Goal: Task Accomplishment & Management: Use online tool/utility

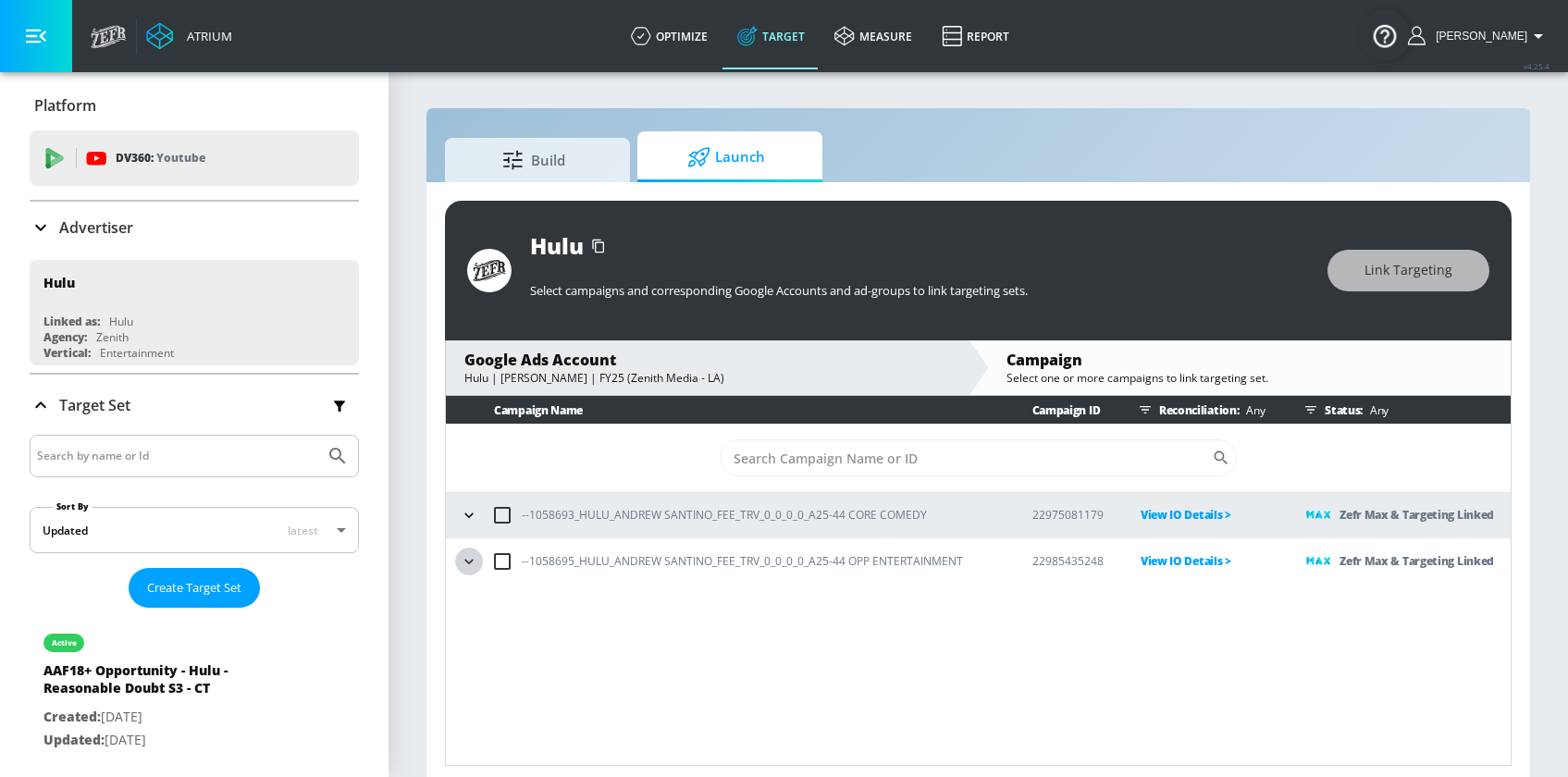
click at [475, 564] on icon "button" at bounding box center [469, 561] width 19 height 19
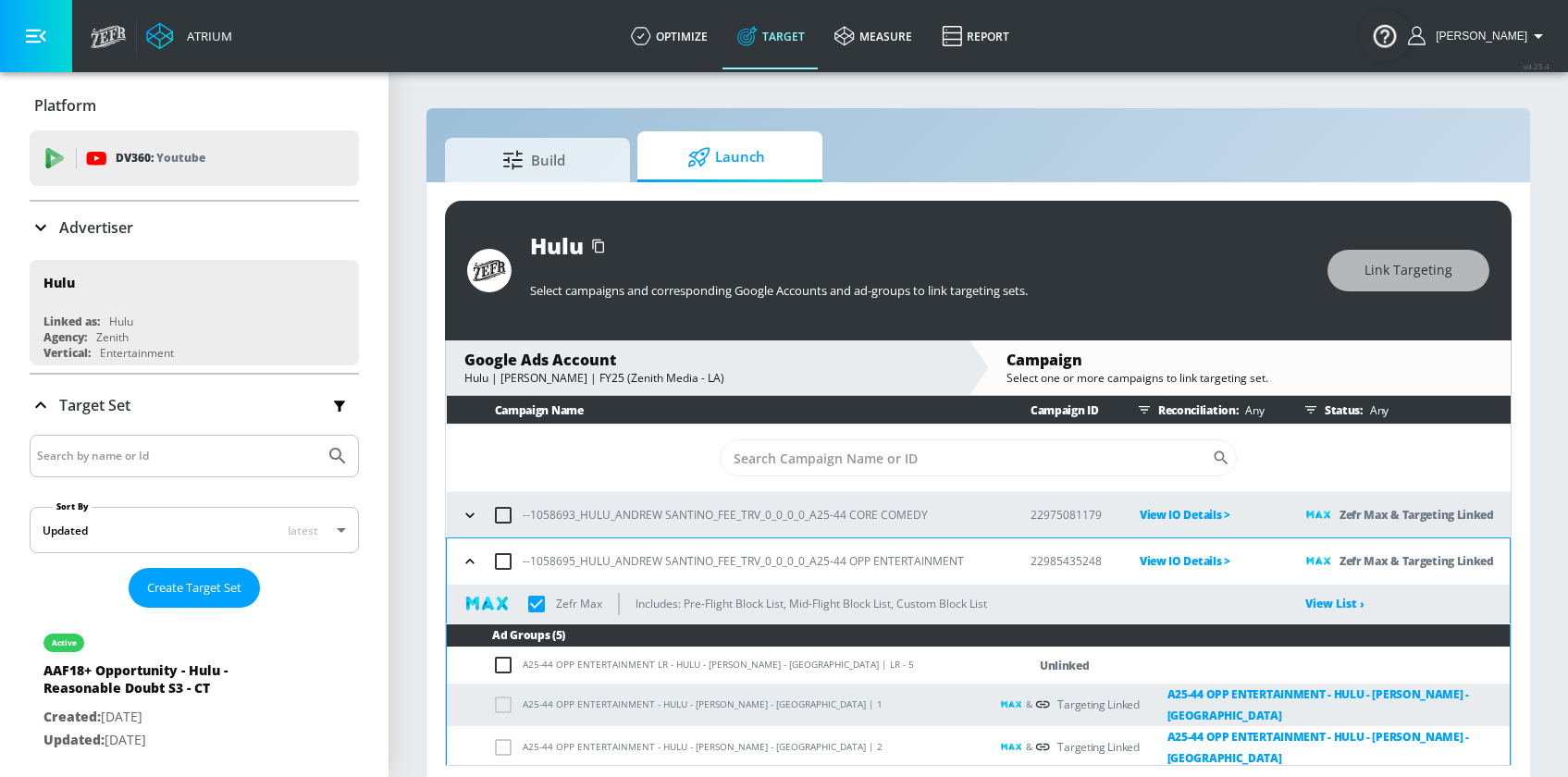
scroll to position [1233, 0]
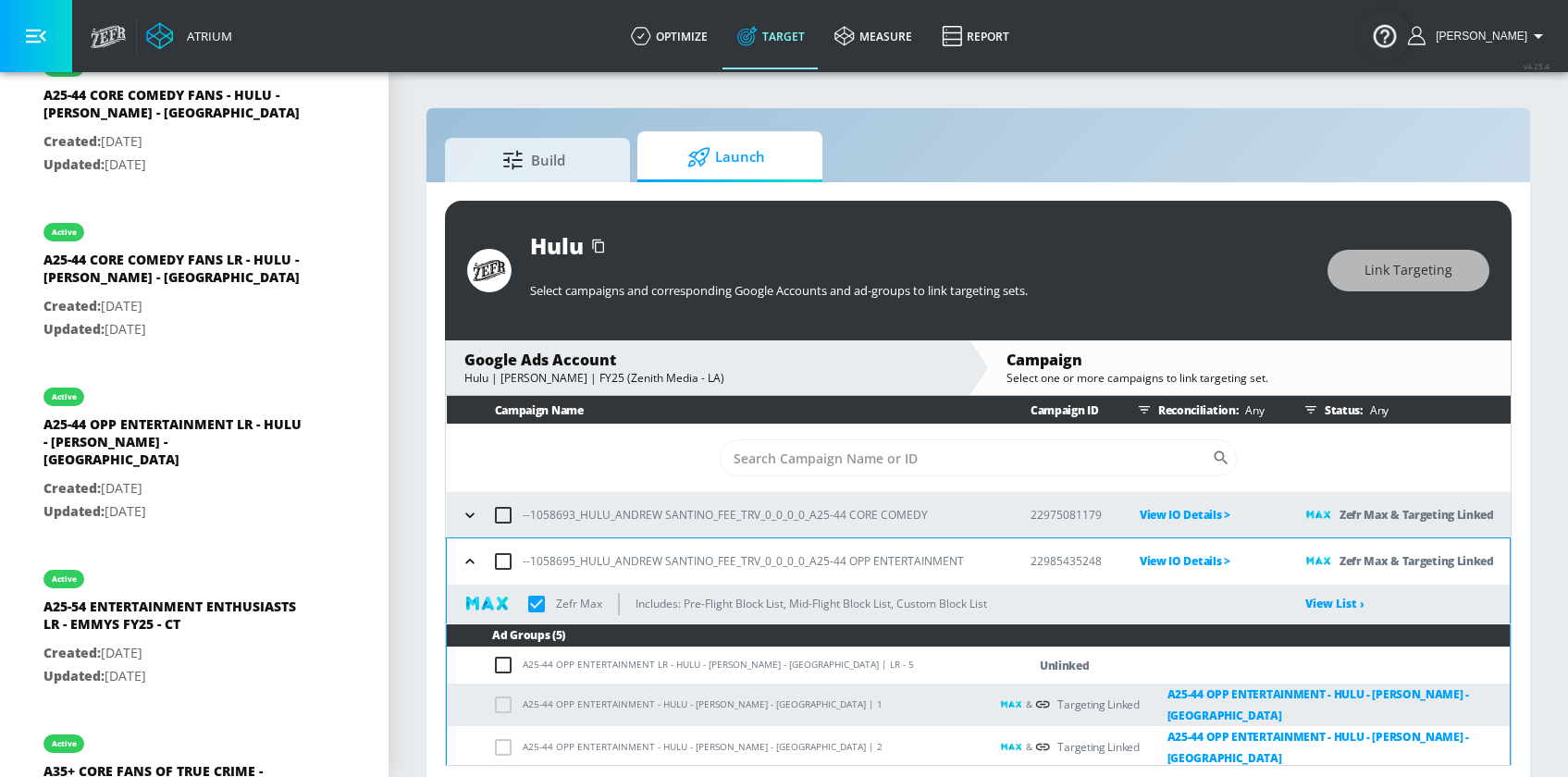
checkbox input "true"
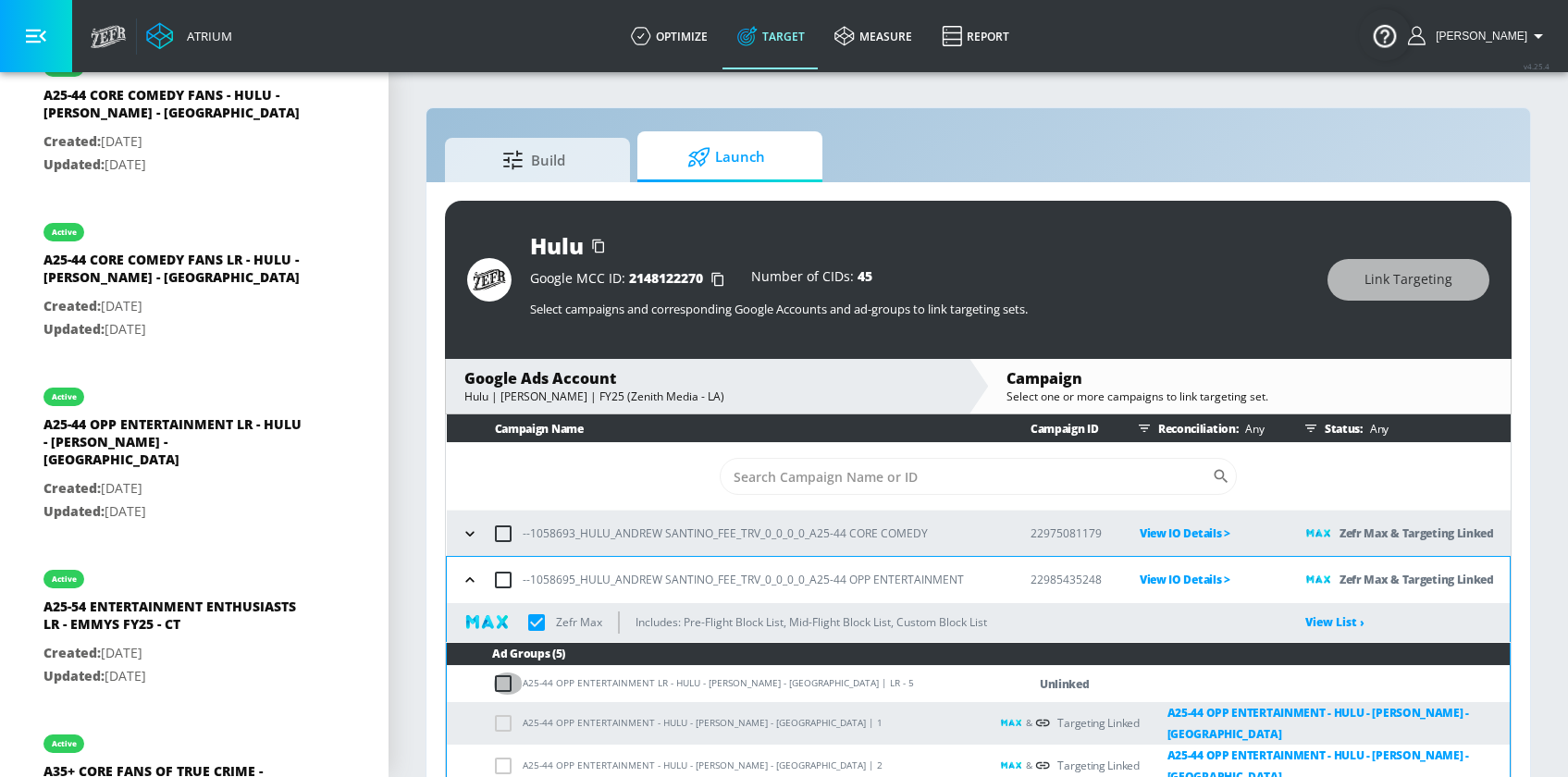
click at [502, 683] on input "checkbox" at bounding box center [507, 683] width 31 height 22
checkbox input "true"
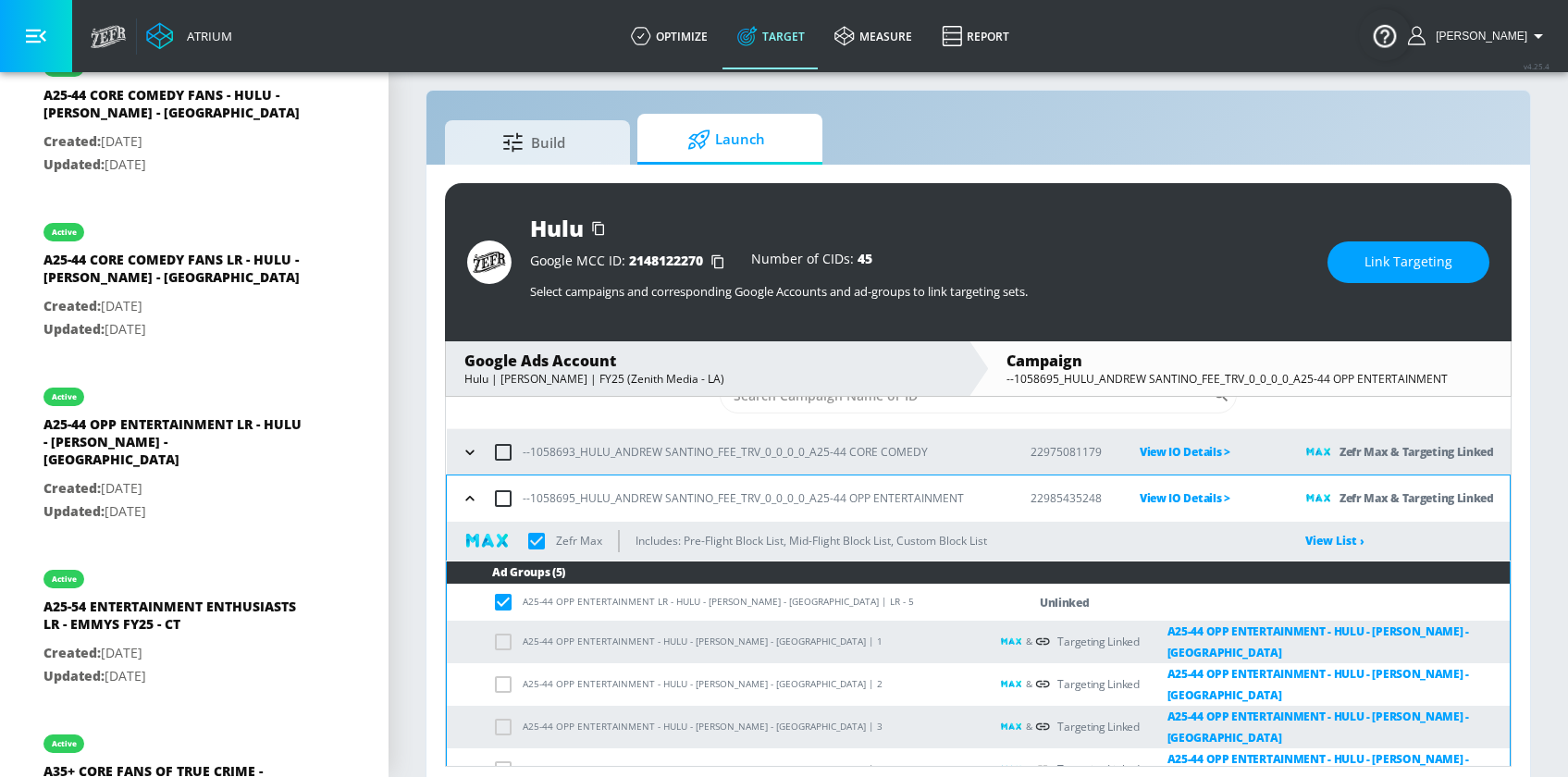
scroll to position [27, 0]
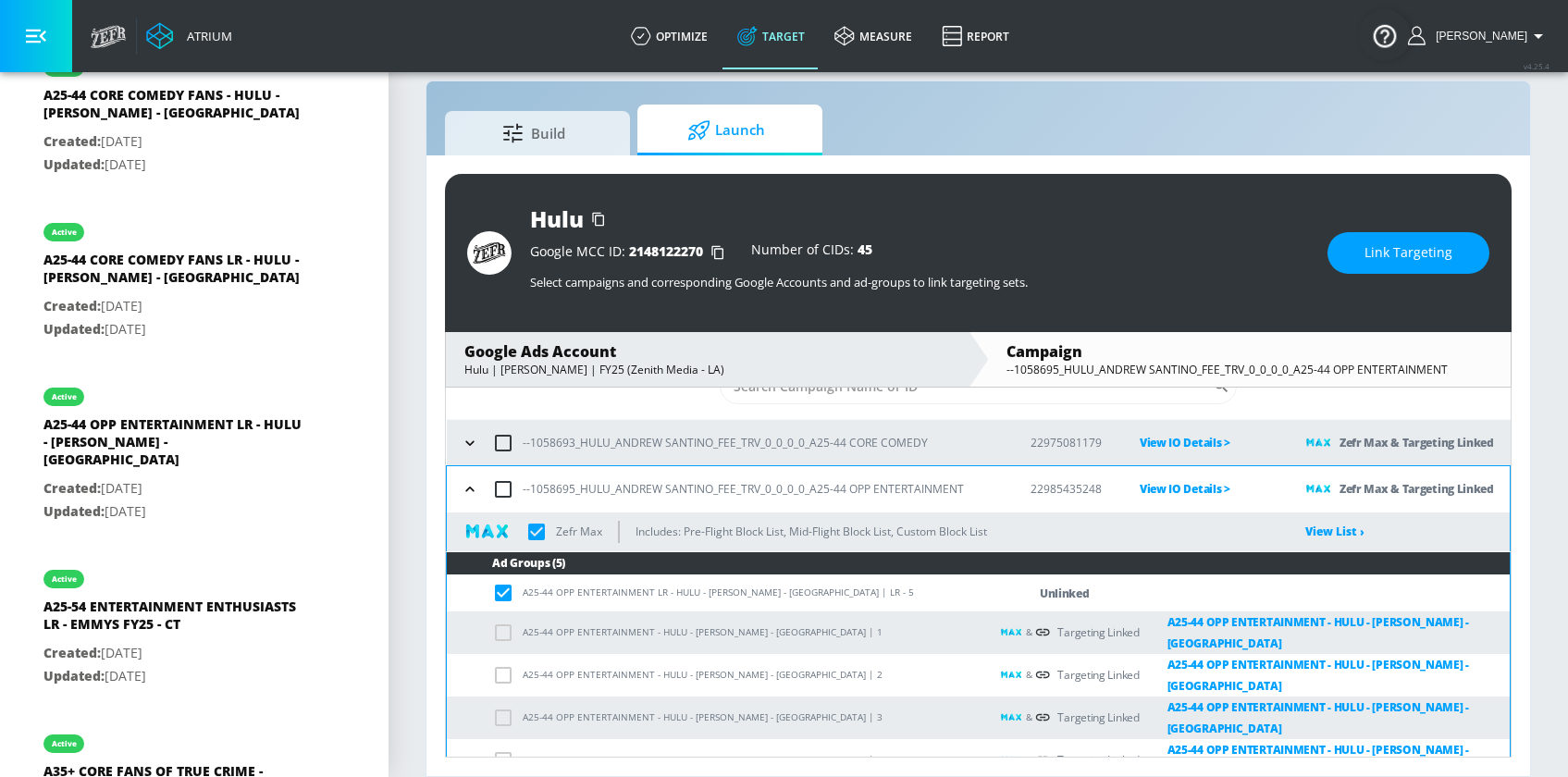
click at [1424, 260] on span "Link Targeting" at bounding box center [1408, 253] width 88 height 23
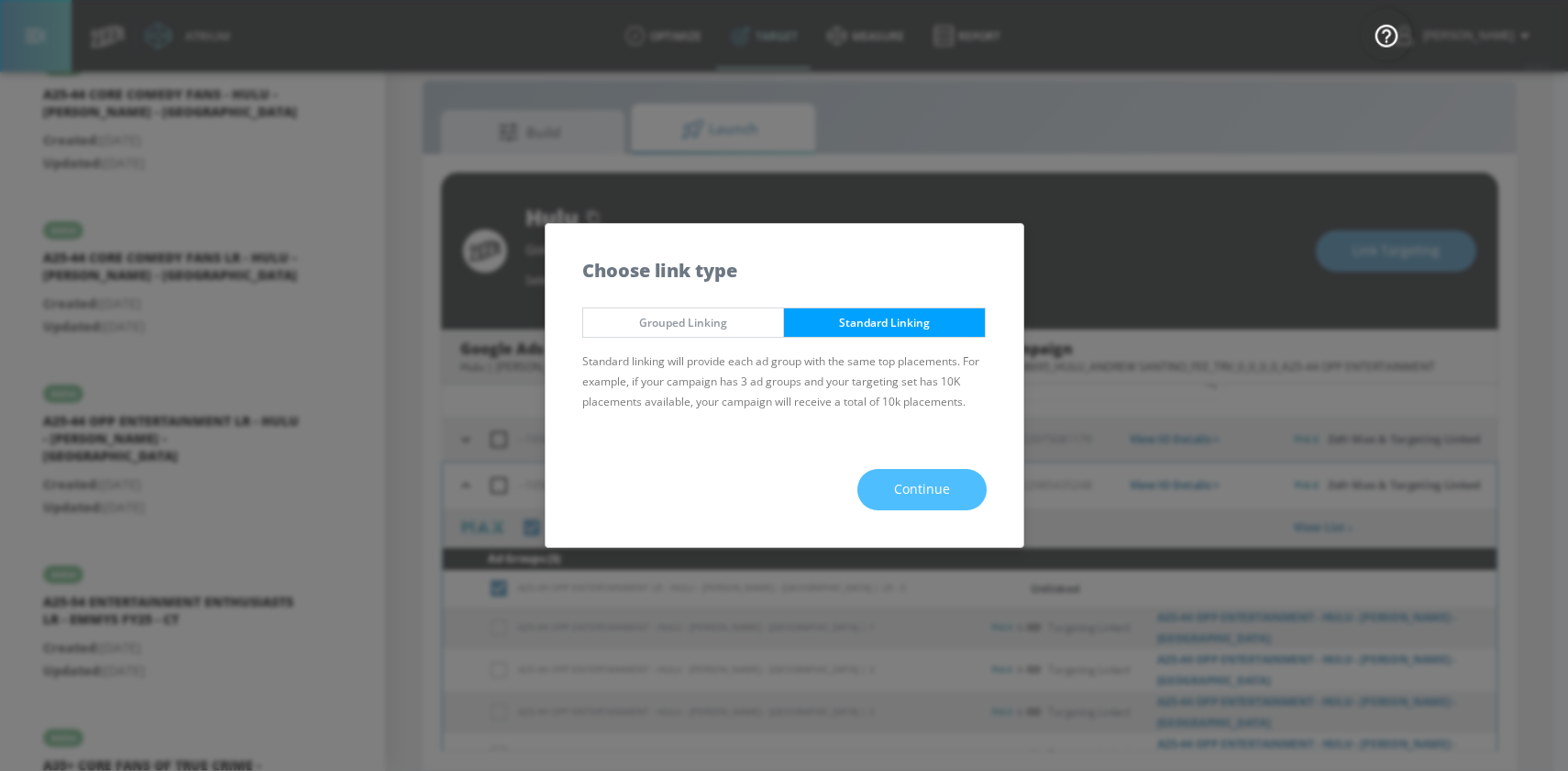
click at [907, 492] on span "Continue" at bounding box center [922, 489] width 56 height 23
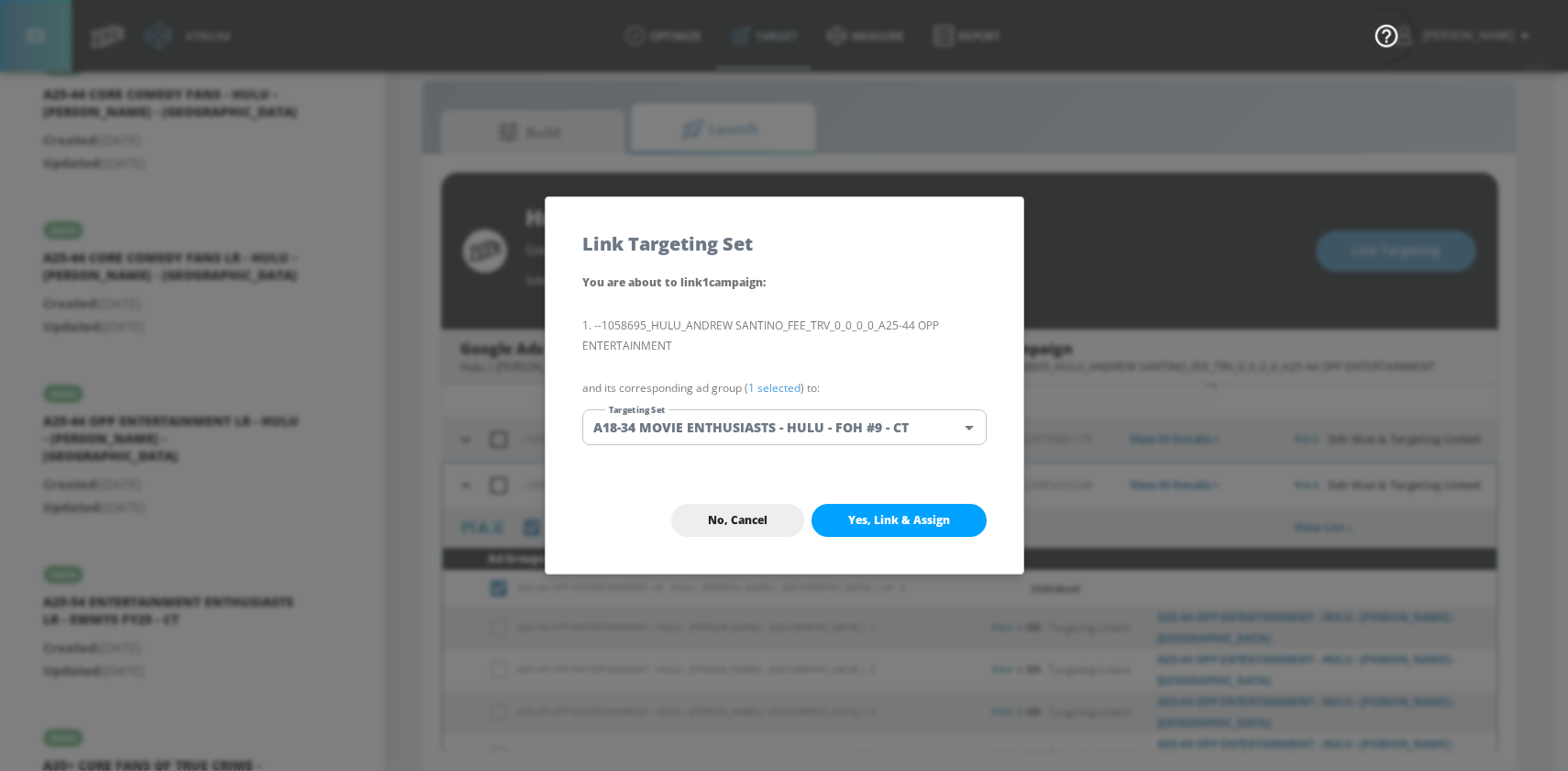
click at [675, 420] on body "Atrium optimize Target measure Report optimize Target measure Report v 4.25.4 S…" at bounding box center [784, 372] width 1568 height 797
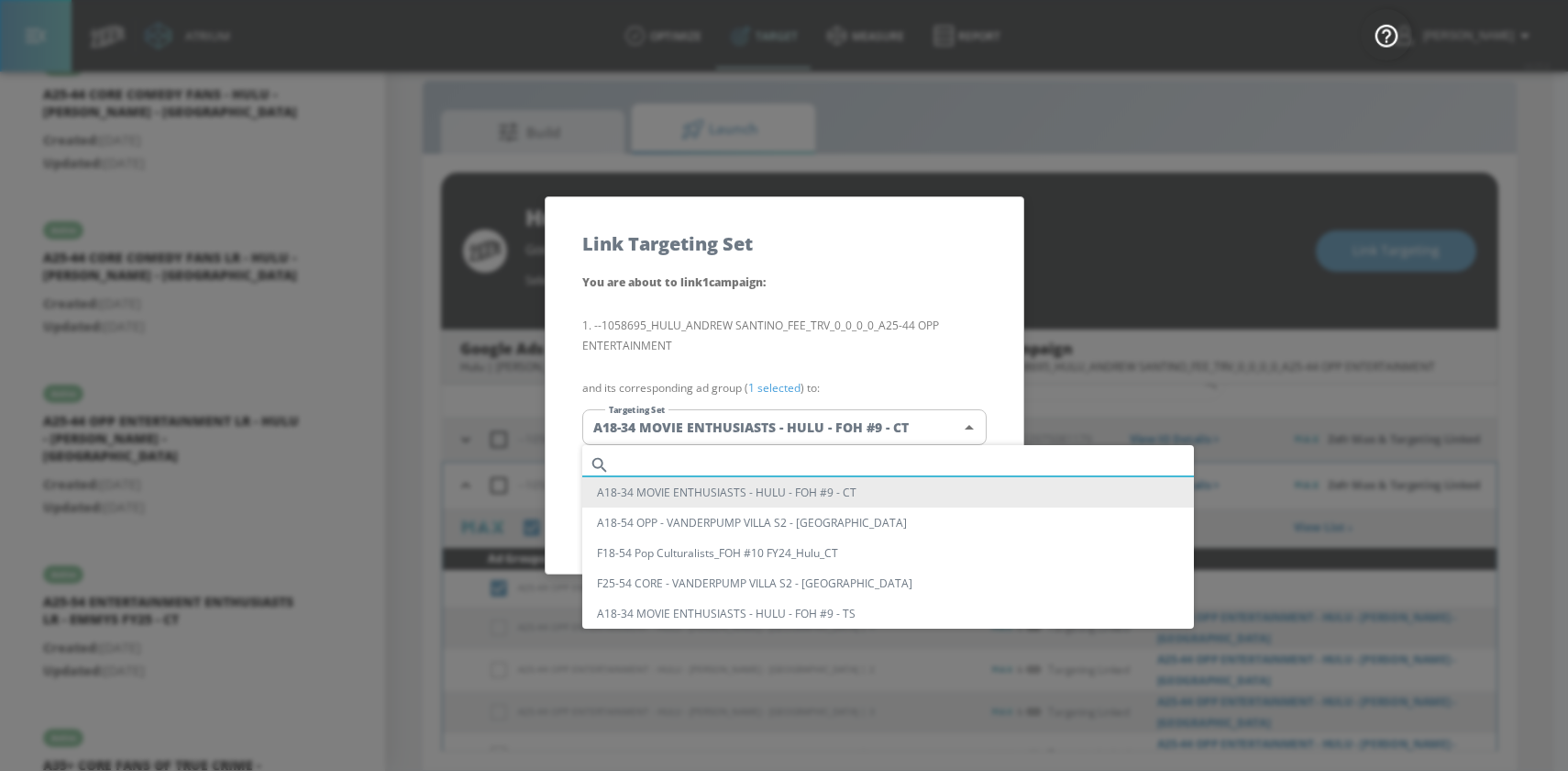
click at [639, 469] on input "text" at bounding box center [905, 464] width 577 height 25
paste input "A25-44 OPP ENTERTAINMENT LR"
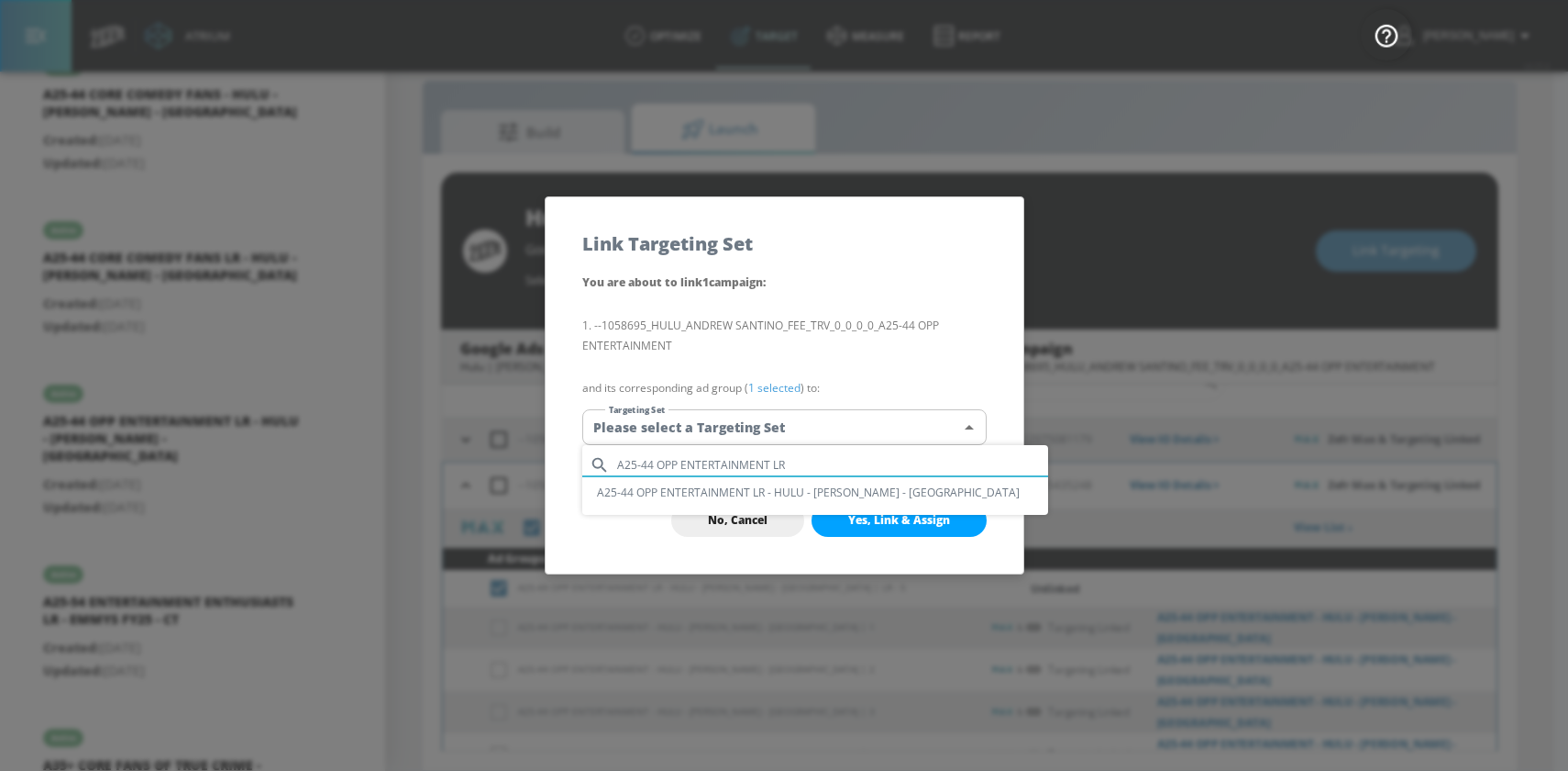
type input "A25-44 OPP ENTERTAINMENT LR"
click at [641, 497] on li "A25-44 OPP ENTERTAINMENT LR - HULU - [PERSON_NAME] - [GEOGRAPHIC_DATA]" at bounding box center [815, 492] width 466 height 30
type input "49aee89f-2a46-4c77-8f68-2b6bba819572"
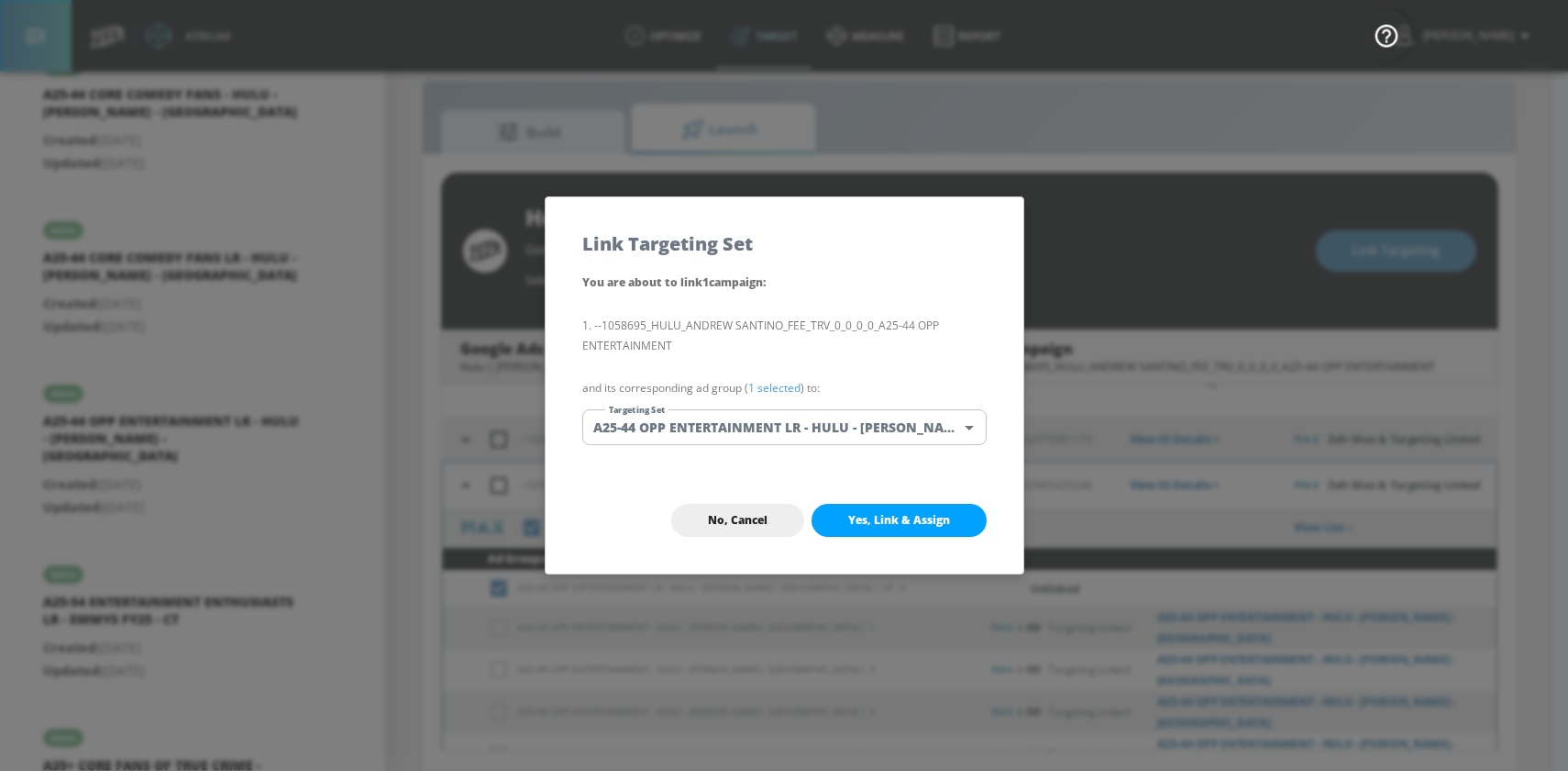
click at [938, 526] on span "Yes, Link & Assign" at bounding box center [899, 520] width 101 height 15
checkbox input "true"
checkbox input "false"
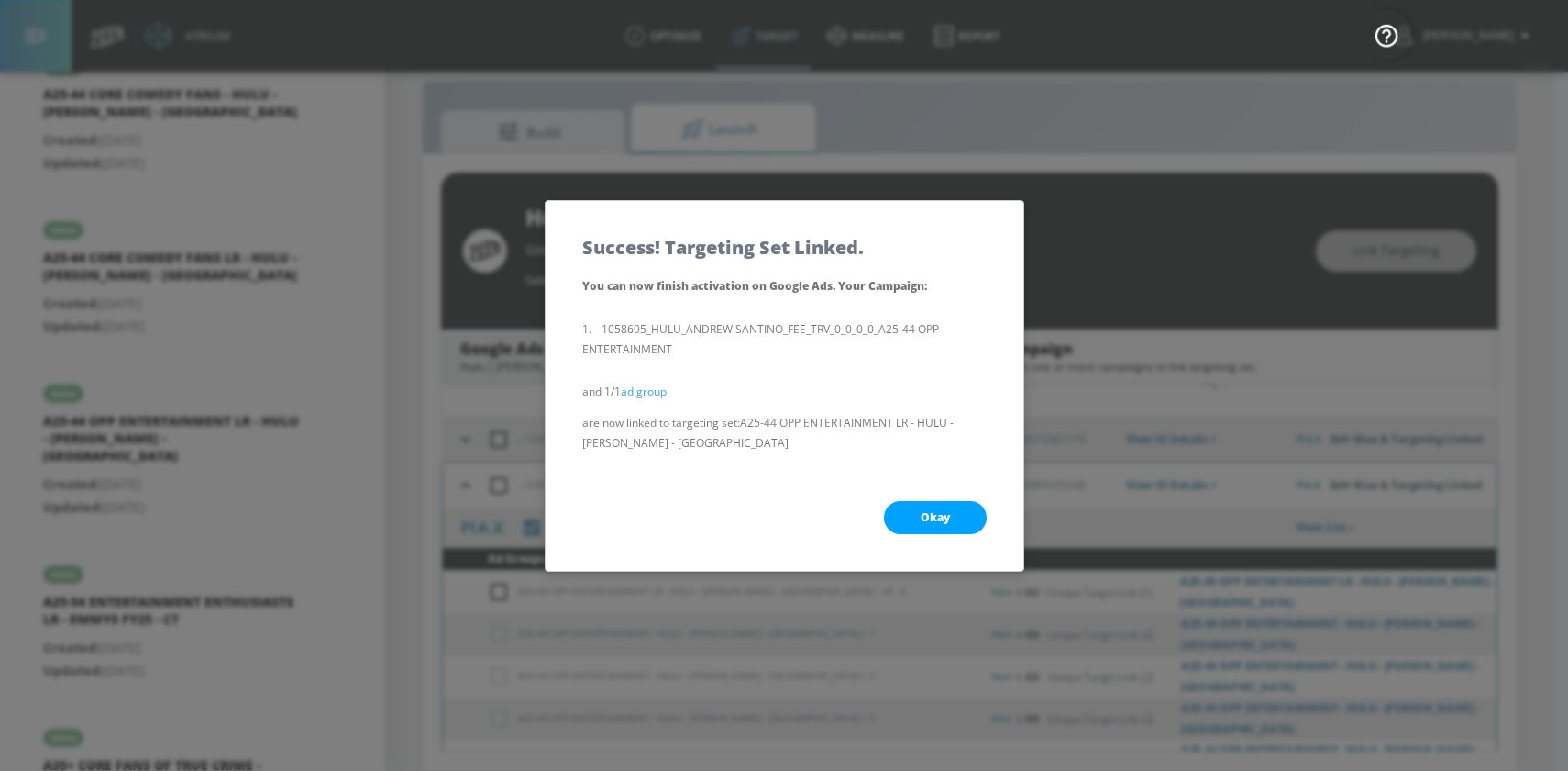
click at [938, 520] on span "Okay" at bounding box center [936, 517] width 29 height 15
checkbox input "true"
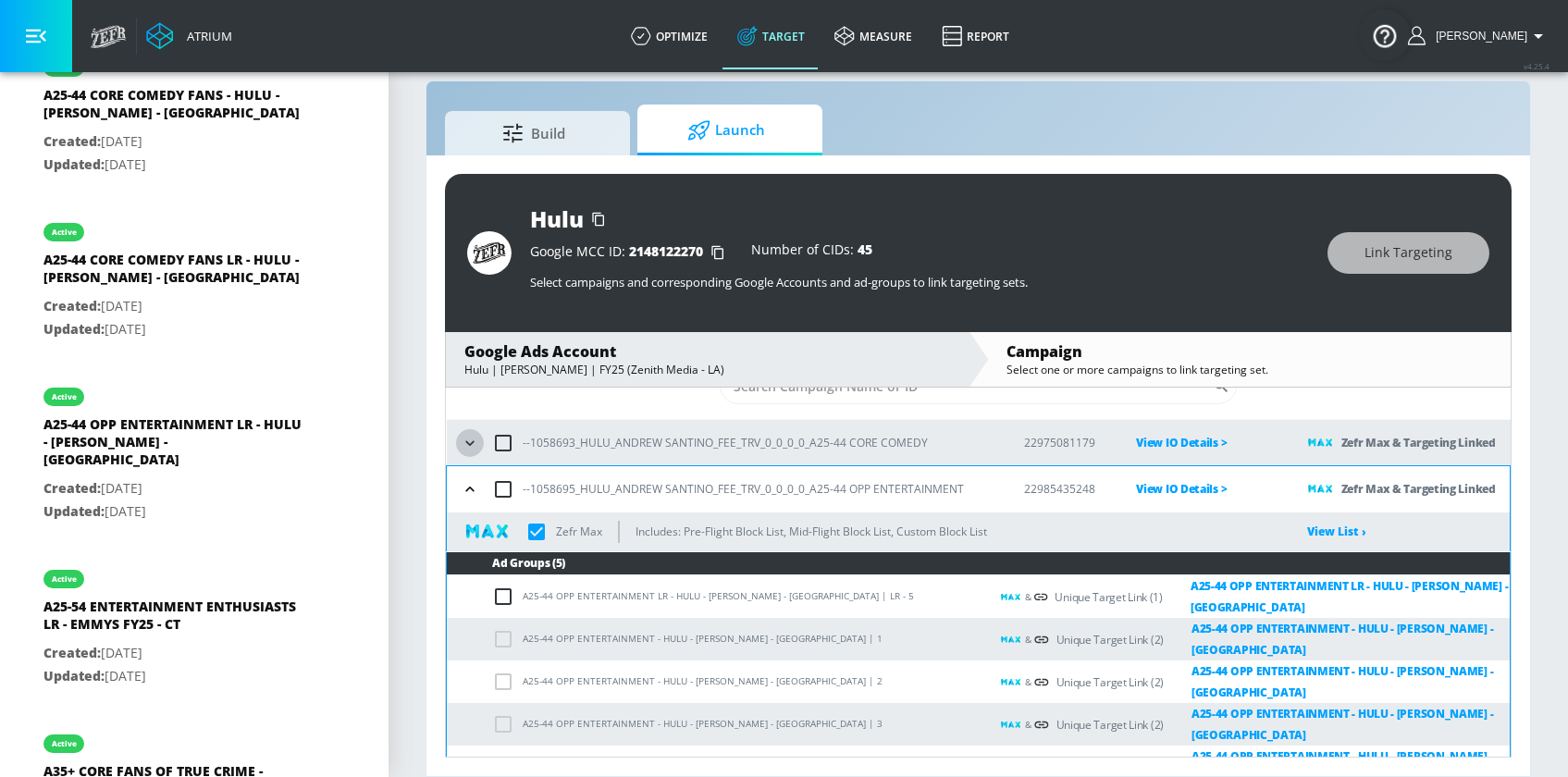
click at [478, 441] on icon "button" at bounding box center [470, 443] width 19 height 19
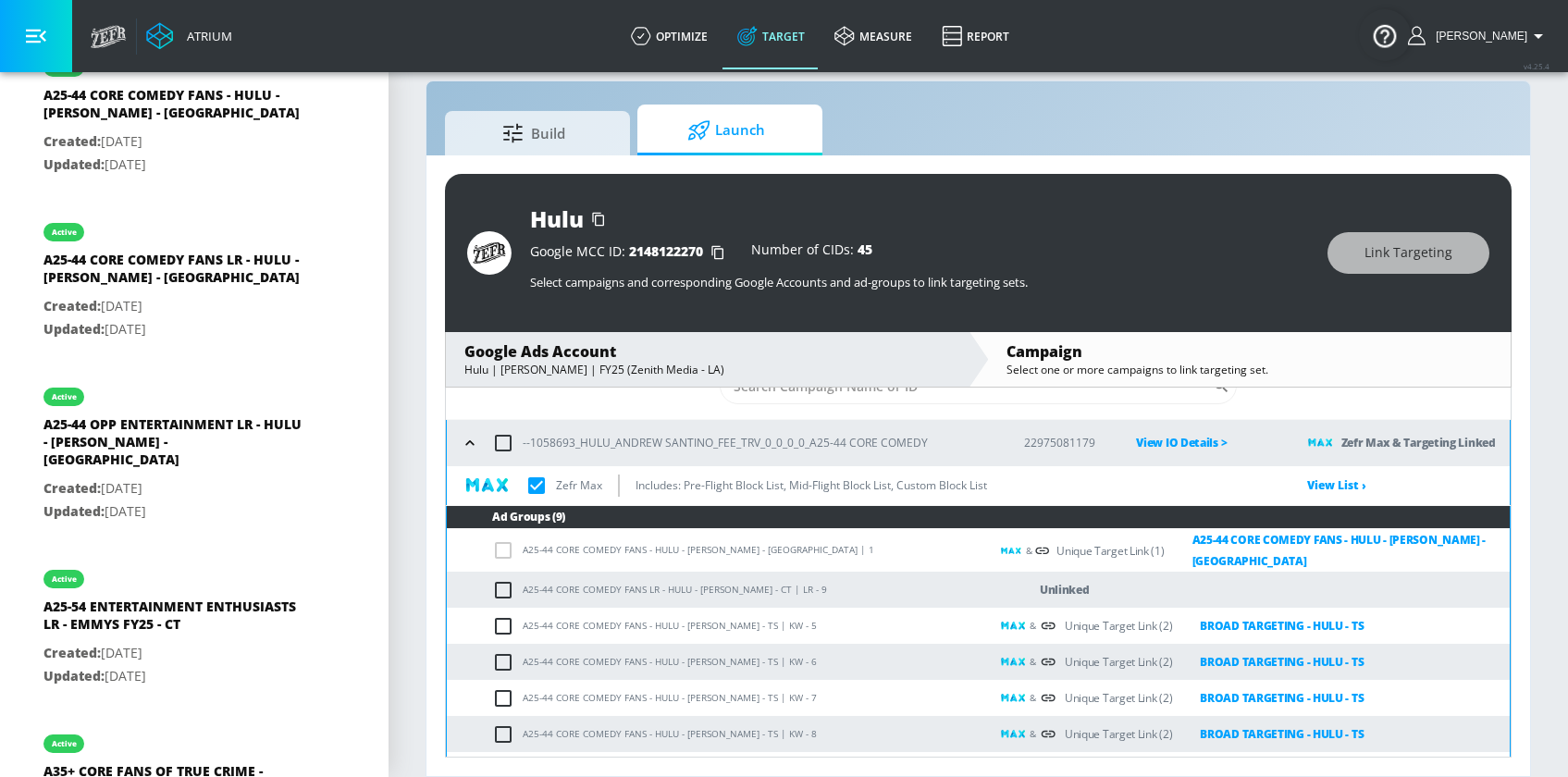
click at [508, 594] on input "checkbox" at bounding box center [507, 590] width 31 height 22
checkbox input "true"
click at [1407, 249] on span "Link Targeting" at bounding box center [1408, 253] width 88 height 23
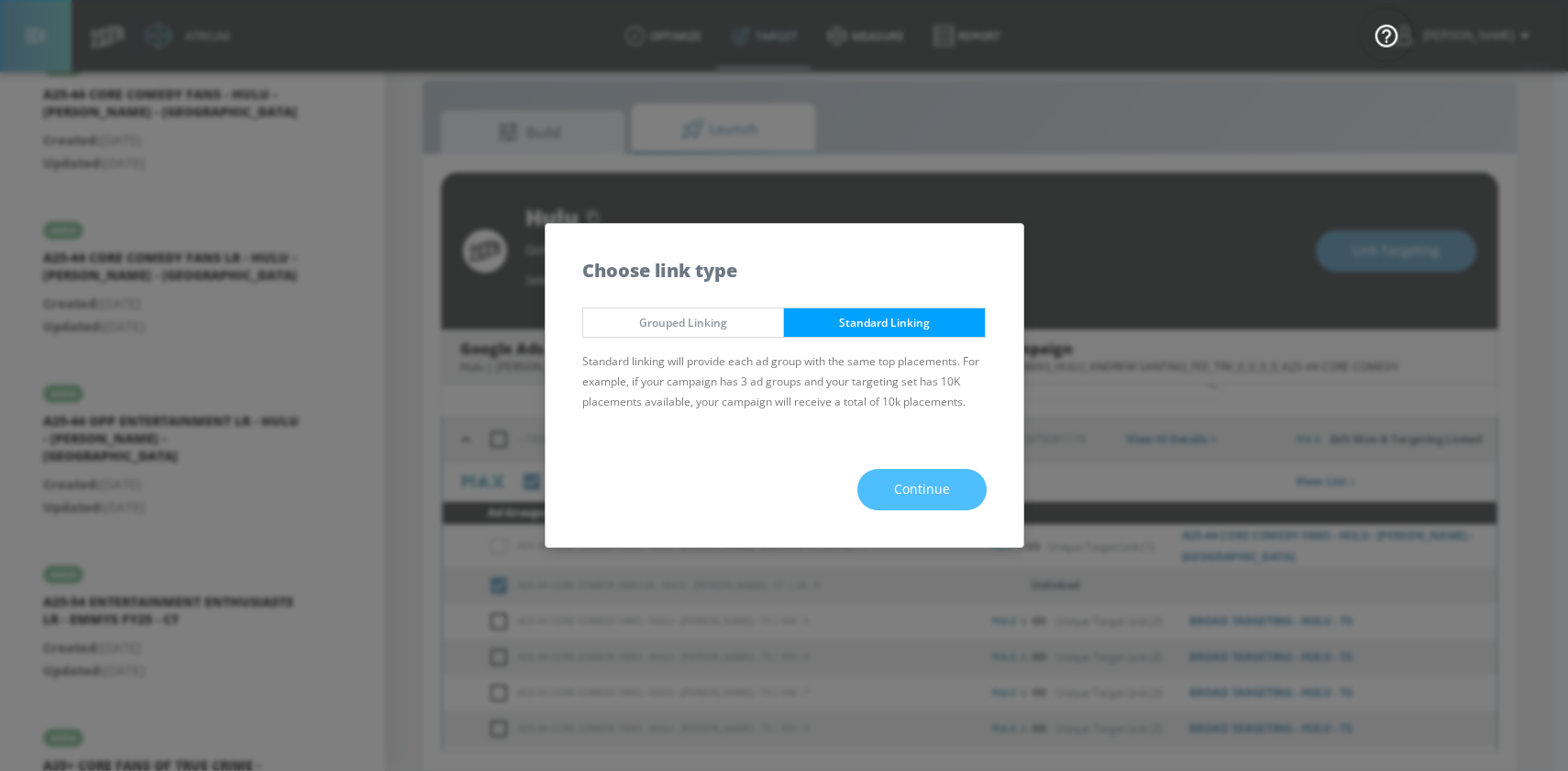
click at [906, 495] on span "Continue" at bounding box center [922, 489] width 56 height 23
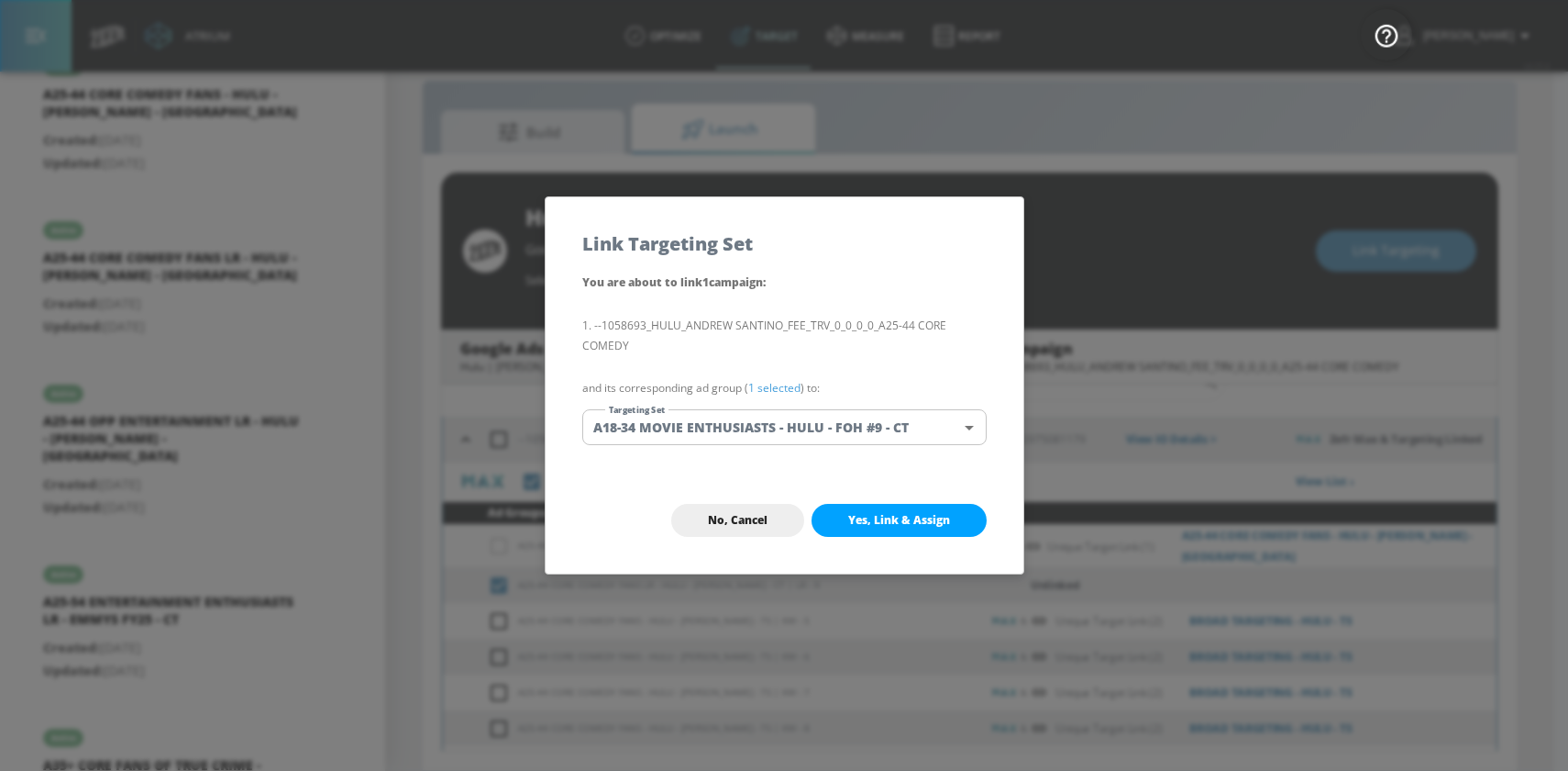
click at [705, 426] on body "Atrium optimize Target measure Report optimize Target measure Report v 4.25.4 S…" at bounding box center [784, 372] width 1568 height 797
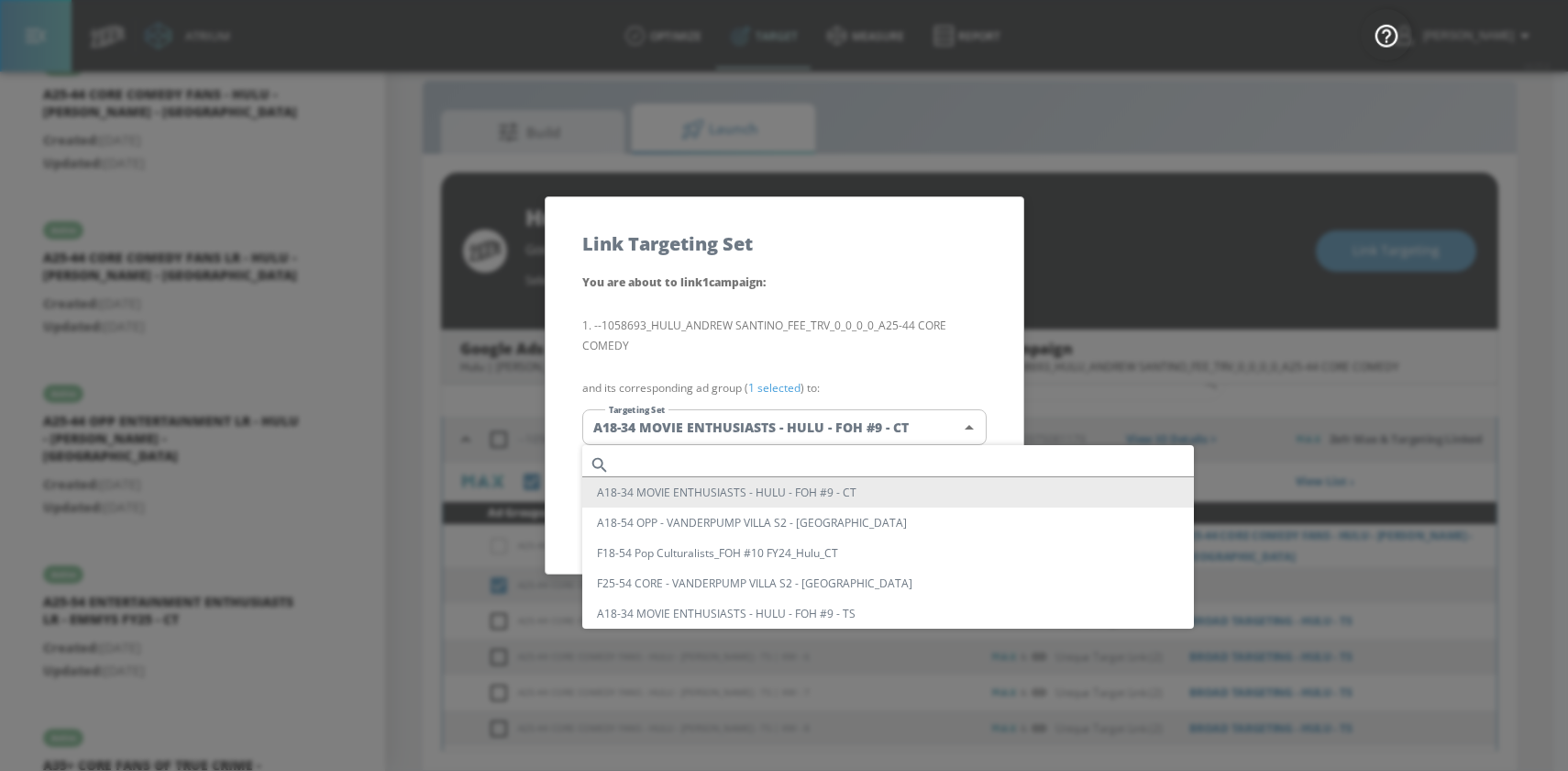
click at [641, 453] on input "text" at bounding box center [905, 464] width 577 height 25
paste input "A25-44 CORE COMEDY FANS LR"
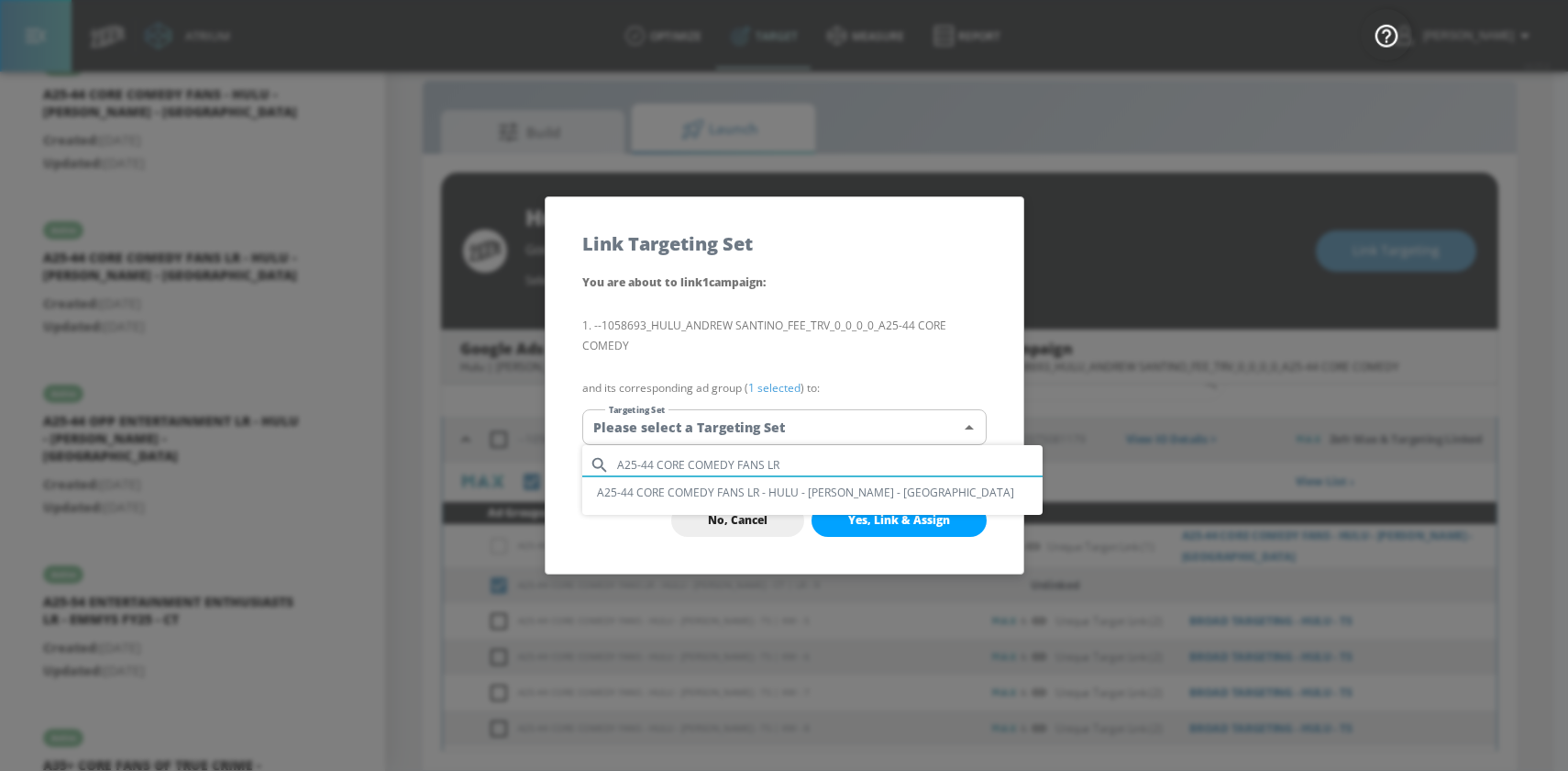
type input "A25-44 CORE COMEDY FANS LR"
click at [746, 486] on li "A25-44 CORE COMEDY FANS LR - HULU - [PERSON_NAME] - [GEOGRAPHIC_DATA]" at bounding box center [812, 492] width 460 height 30
type input "b063f544-9157-41c9-8312-ec6f8c8d884d"
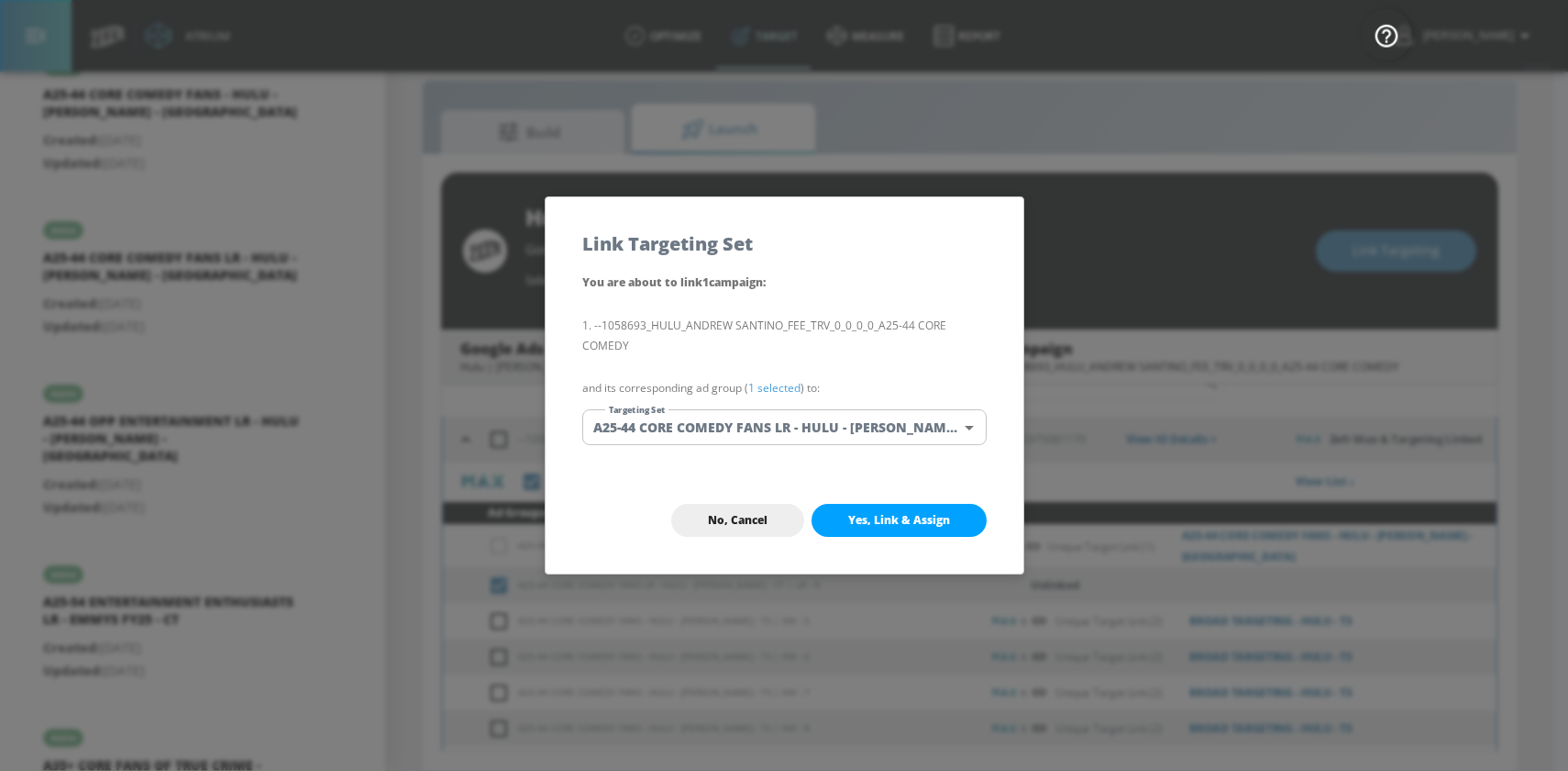
click at [953, 518] on button "Yes, Link & Assign" at bounding box center [899, 520] width 175 height 33
checkbox input "true"
checkbox input "false"
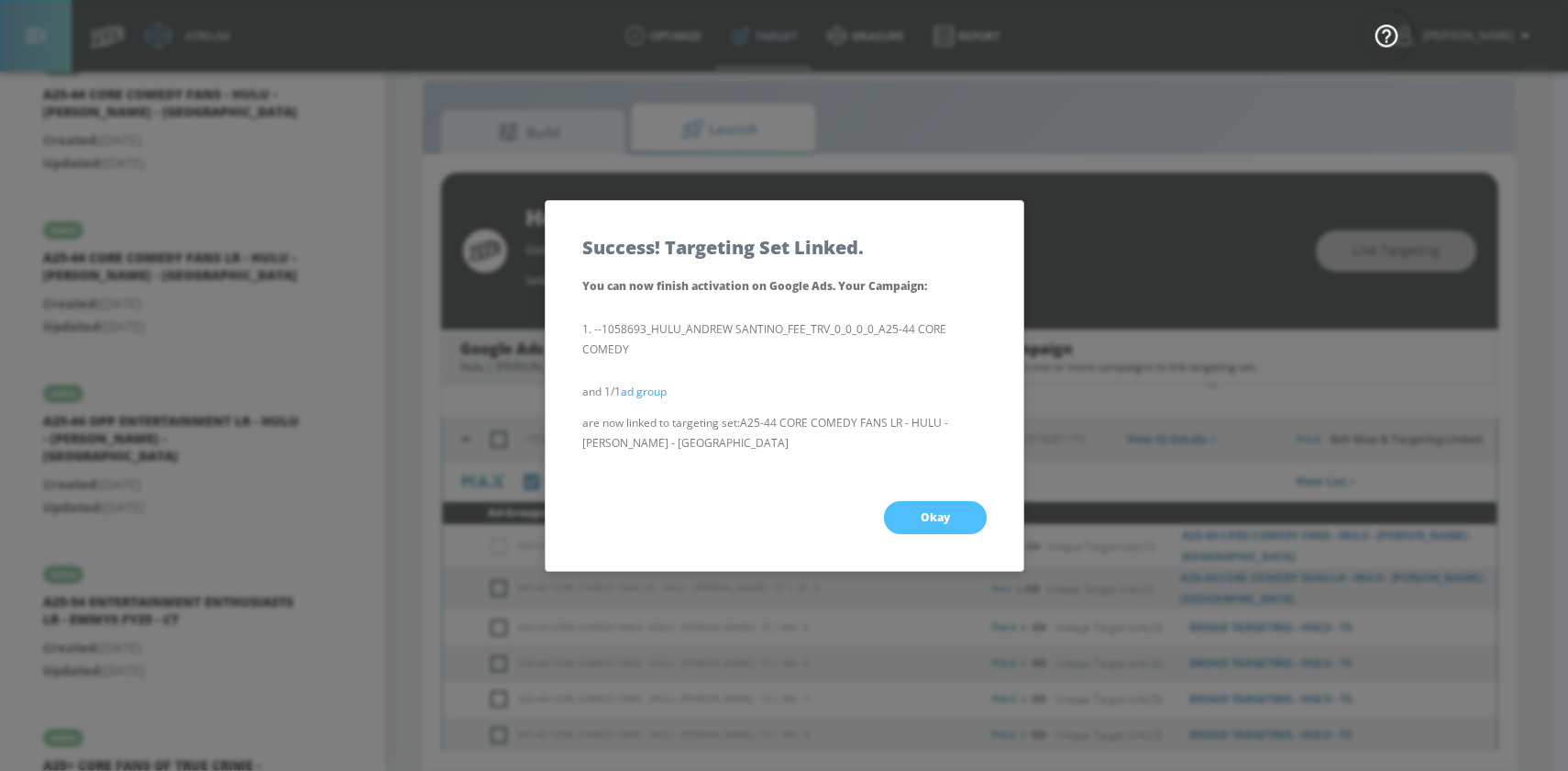
click at [908, 514] on button "Okay" at bounding box center [935, 517] width 102 height 33
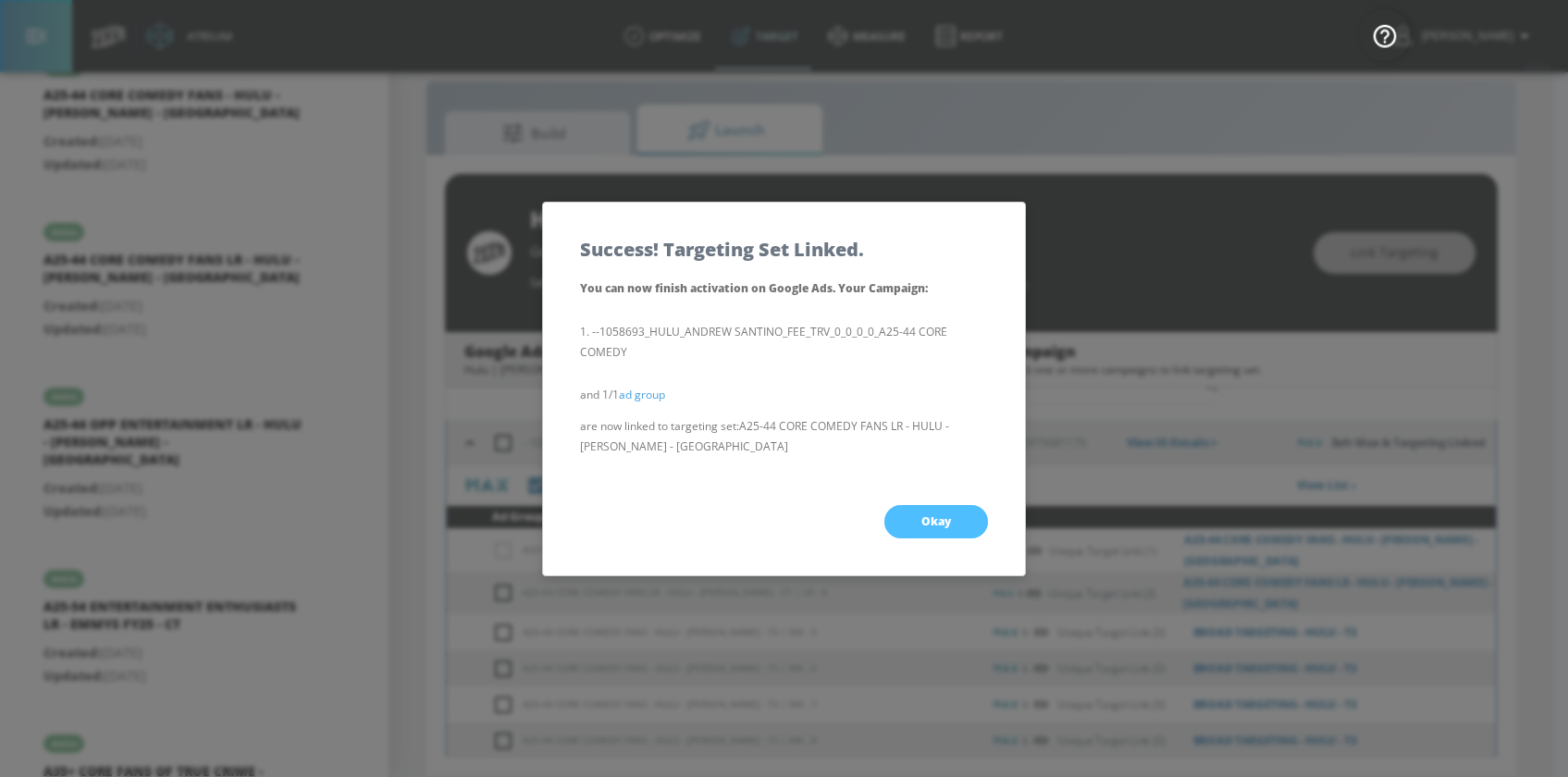
checkbox input "true"
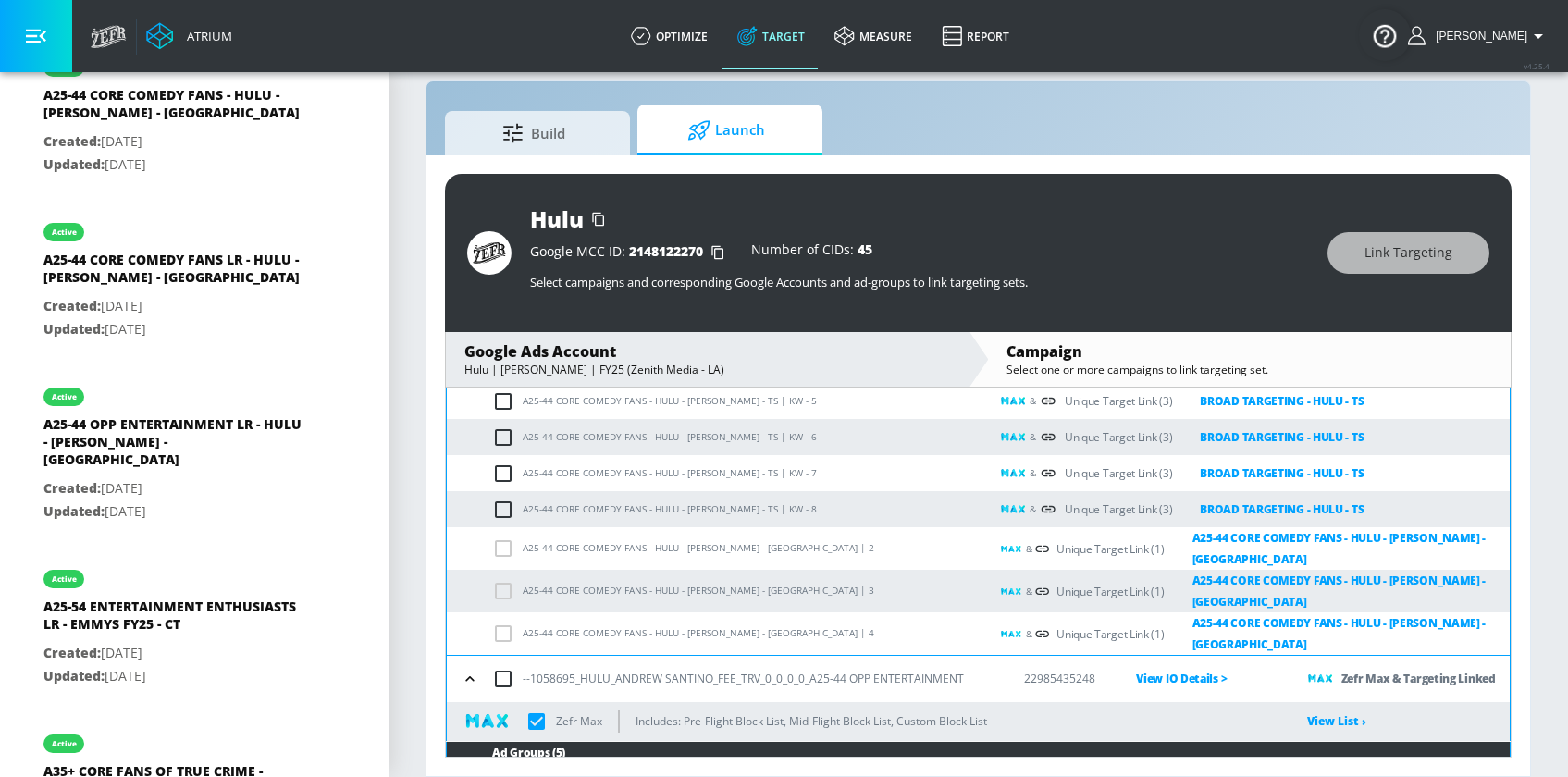
scroll to position [517, 0]
